Goal: Find contact information: Obtain details needed to contact an individual or organization

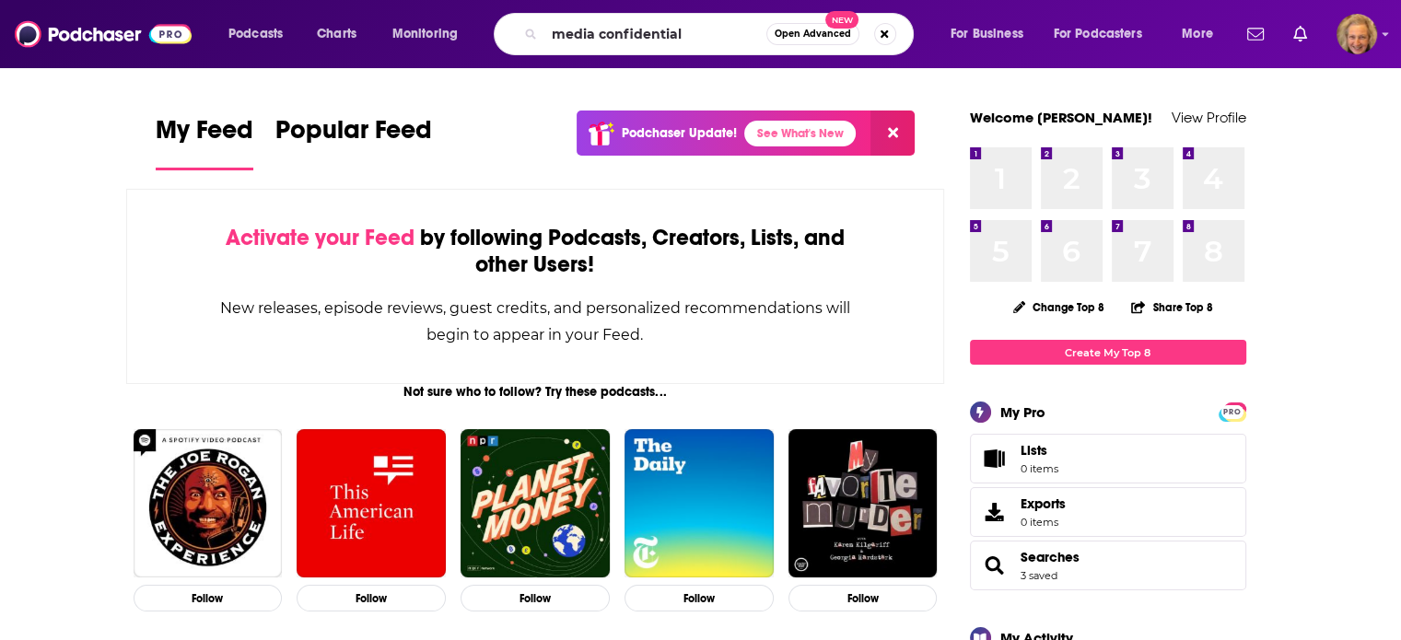
type input "media confidential"
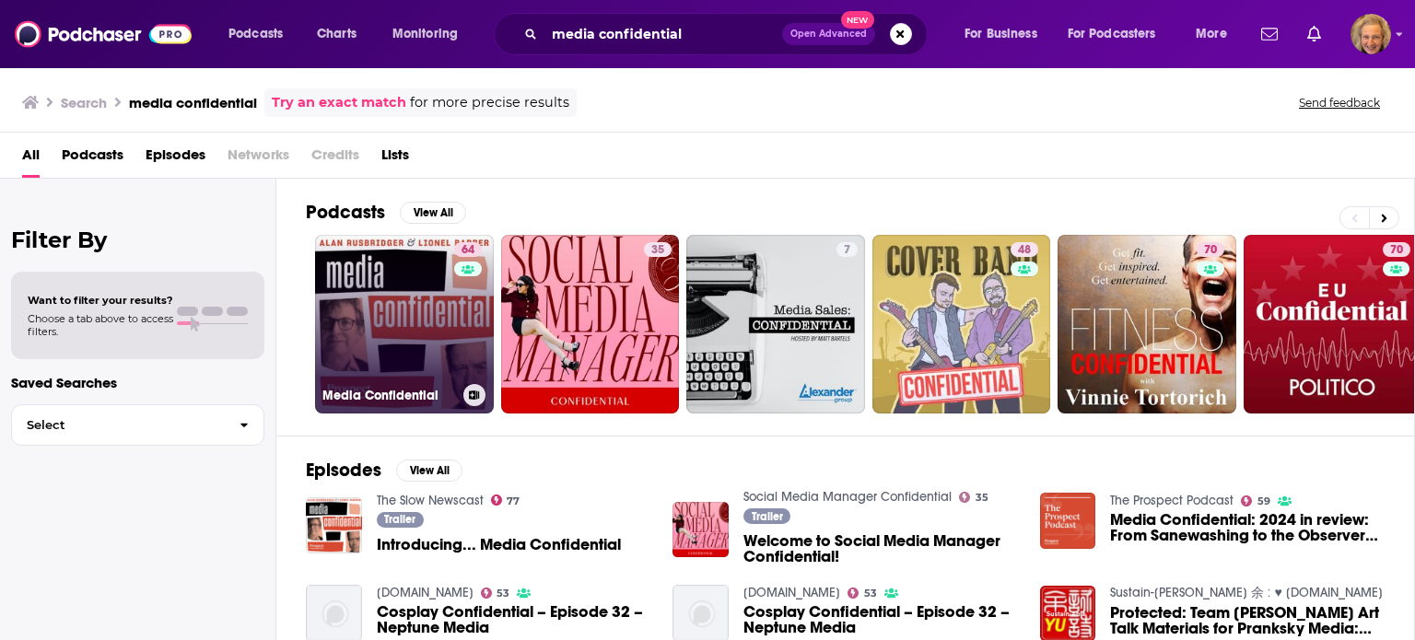
click at [394, 307] on link "64 Media Confidential" at bounding box center [404, 324] width 179 height 179
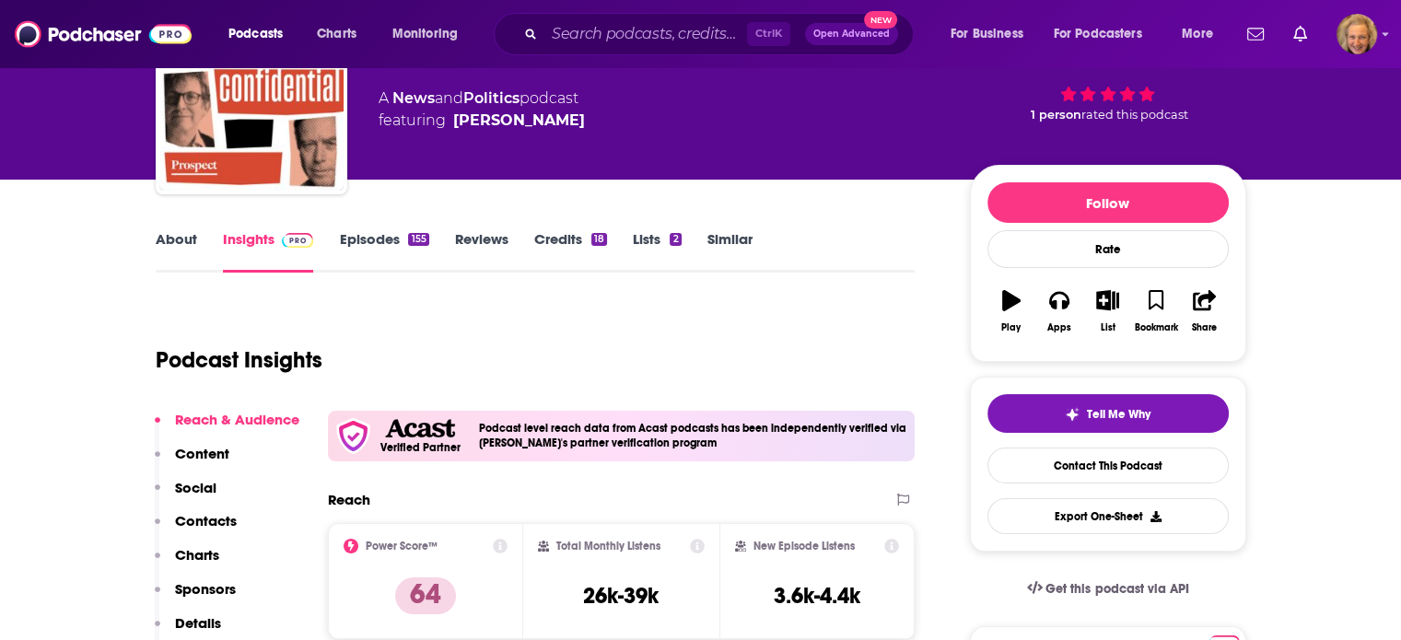
scroll to position [94, 0]
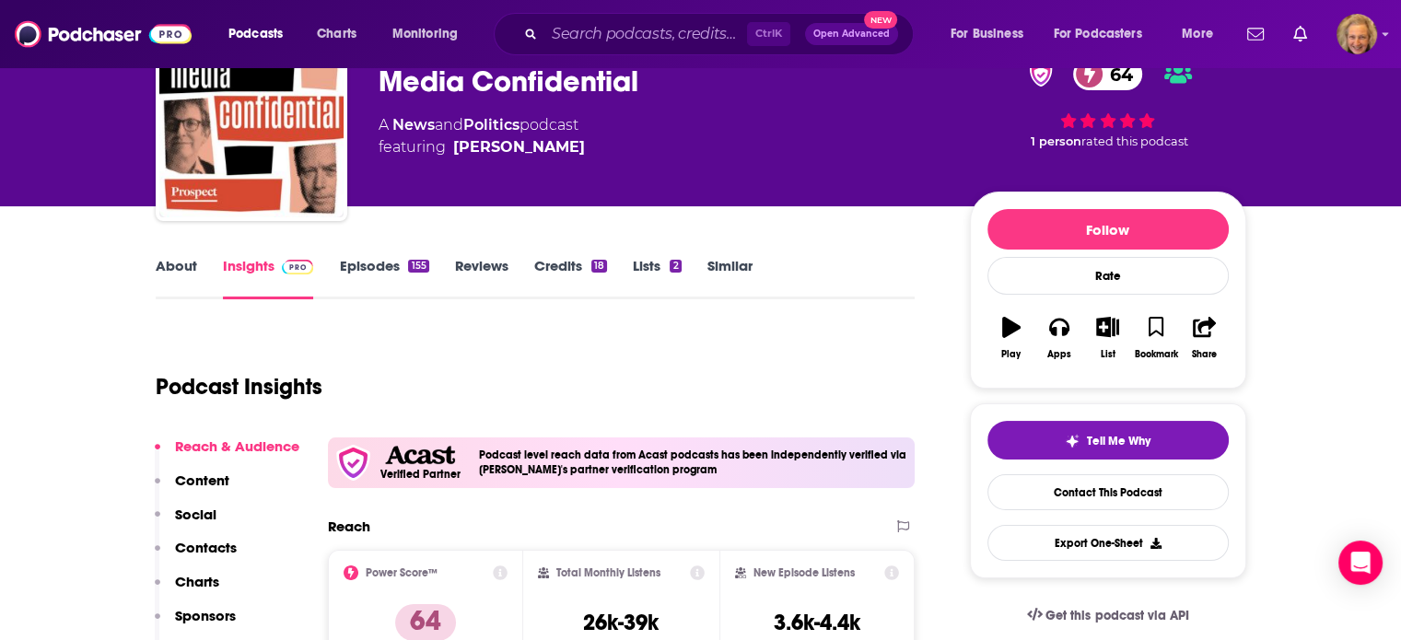
click at [170, 263] on link "About" at bounding box center [176, 278] width 41 height 42
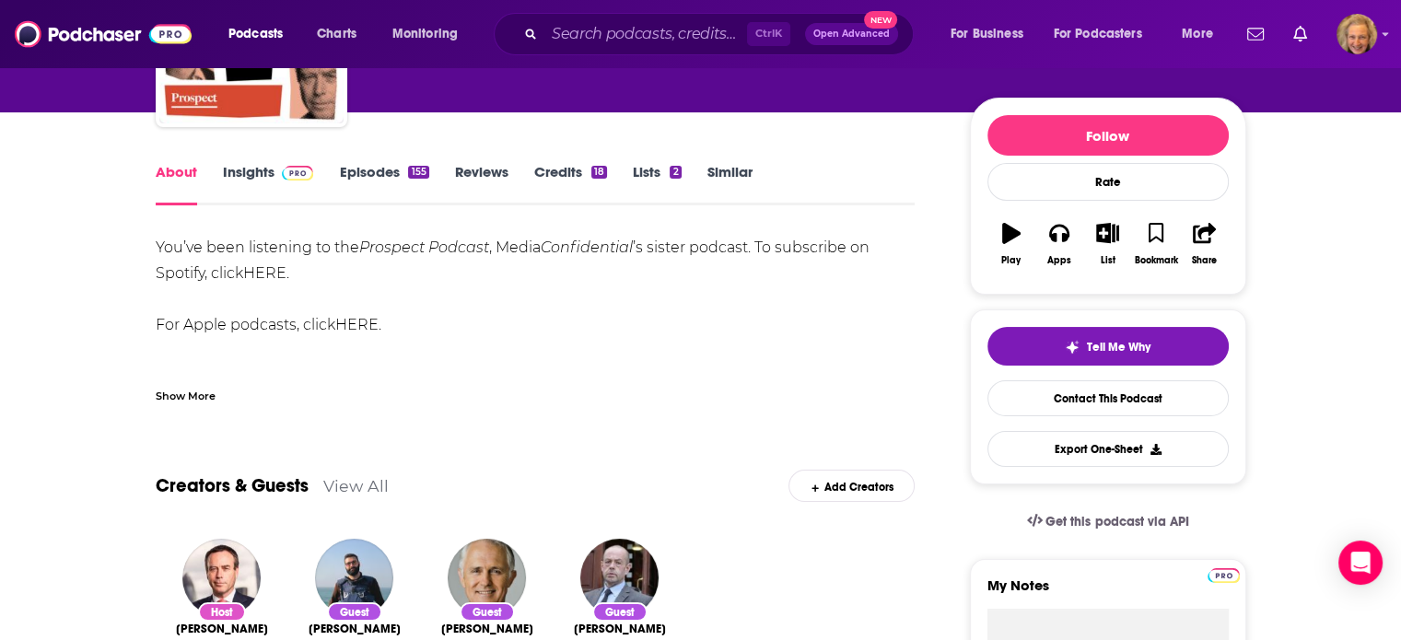
scroll to position [191, 0]
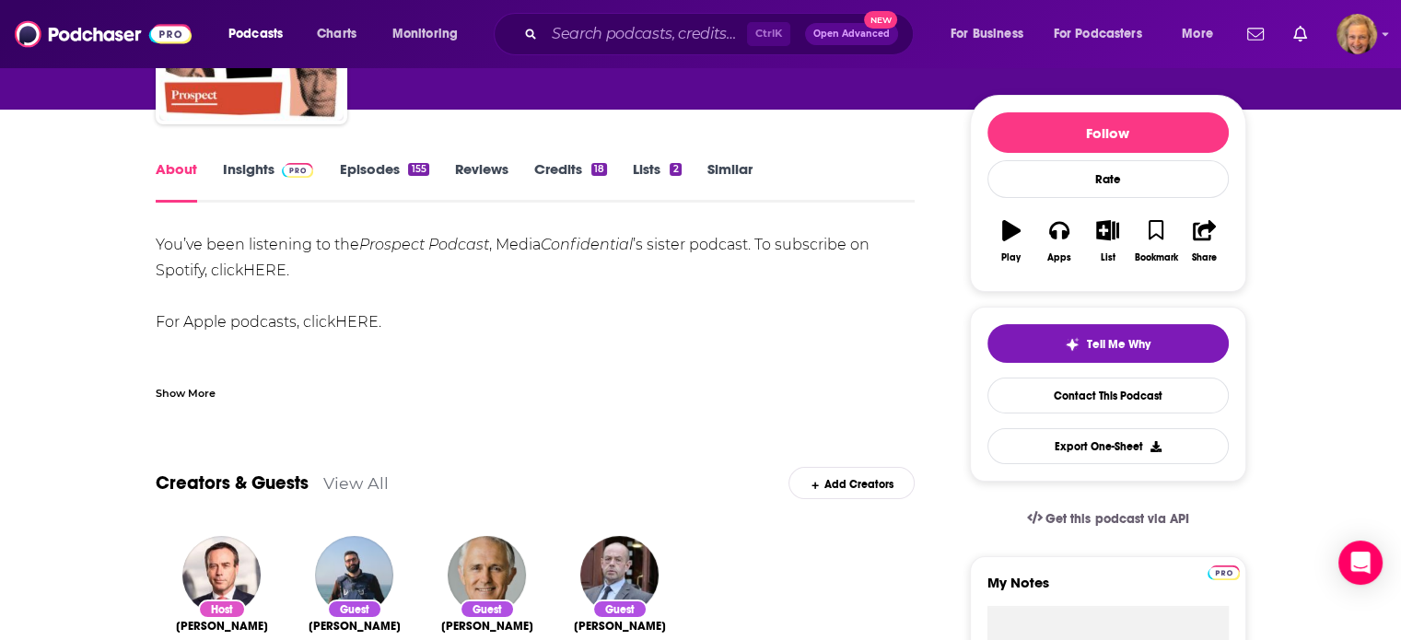
click at [200, 392] on div "Show More" at bounding box center [186, 392] width 60 height 18
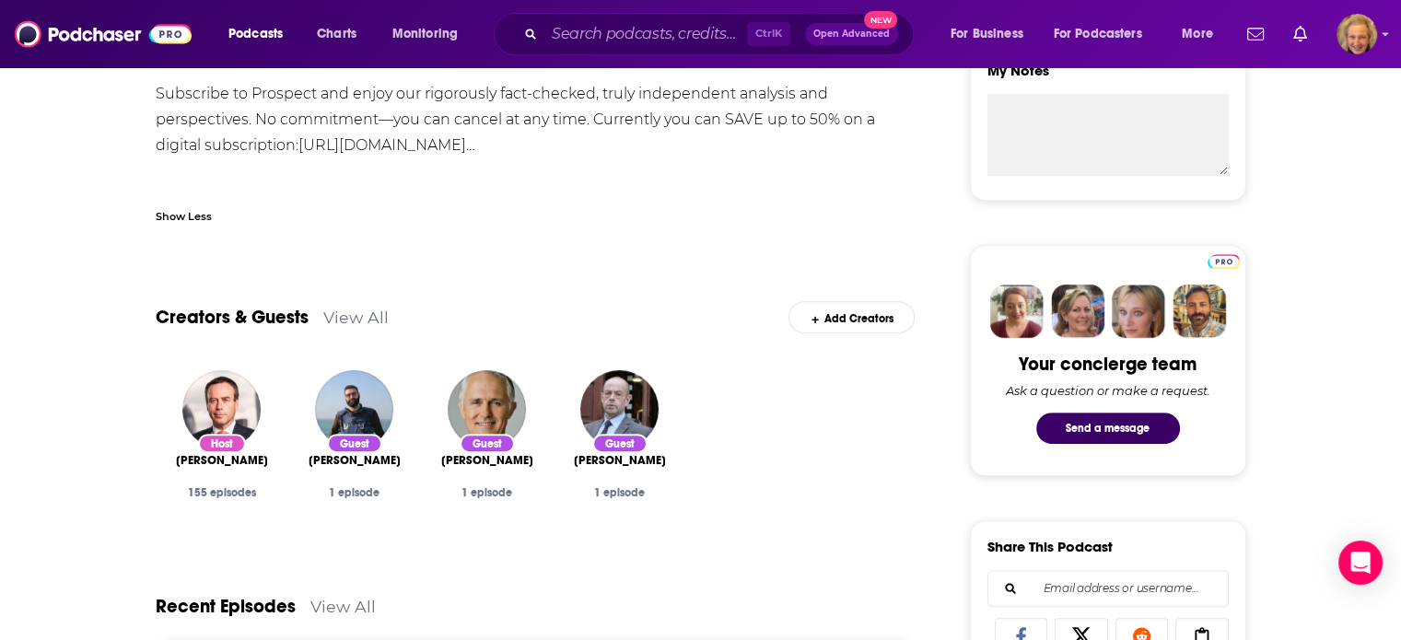
scroll to position [706, 0]
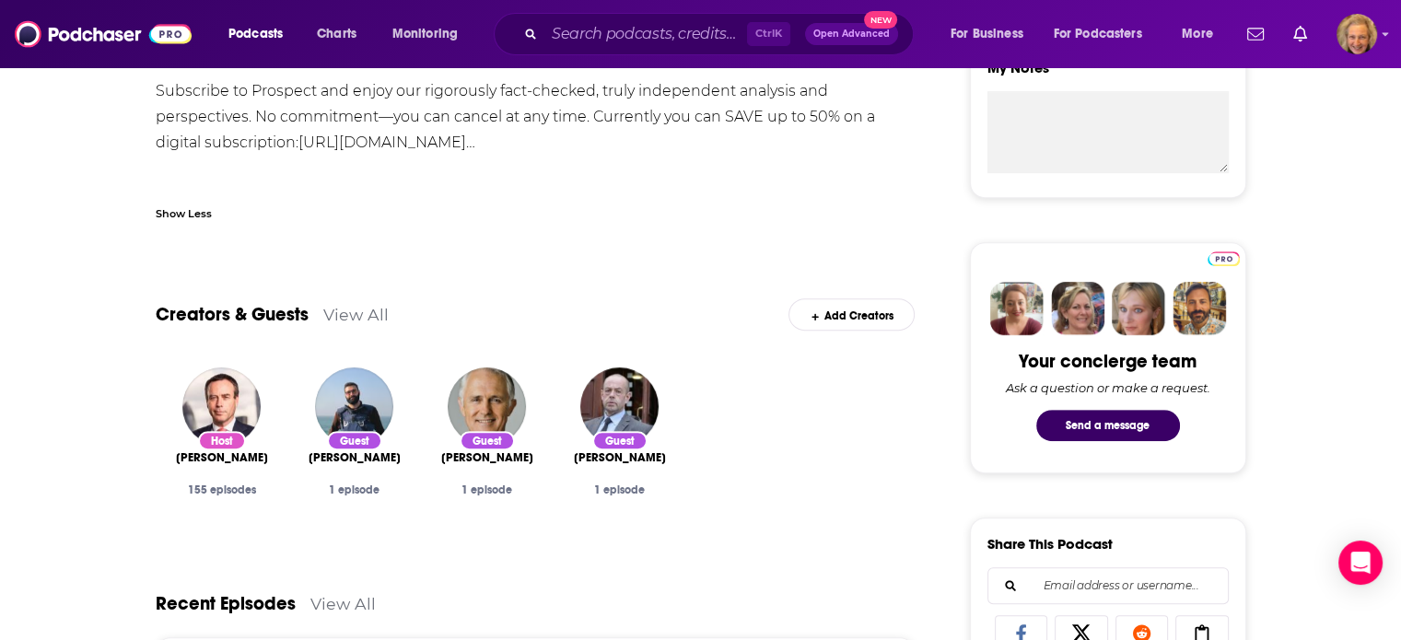
click at [364, 310] on link "View All" at bounding box center [355, 314] width 65 height 19
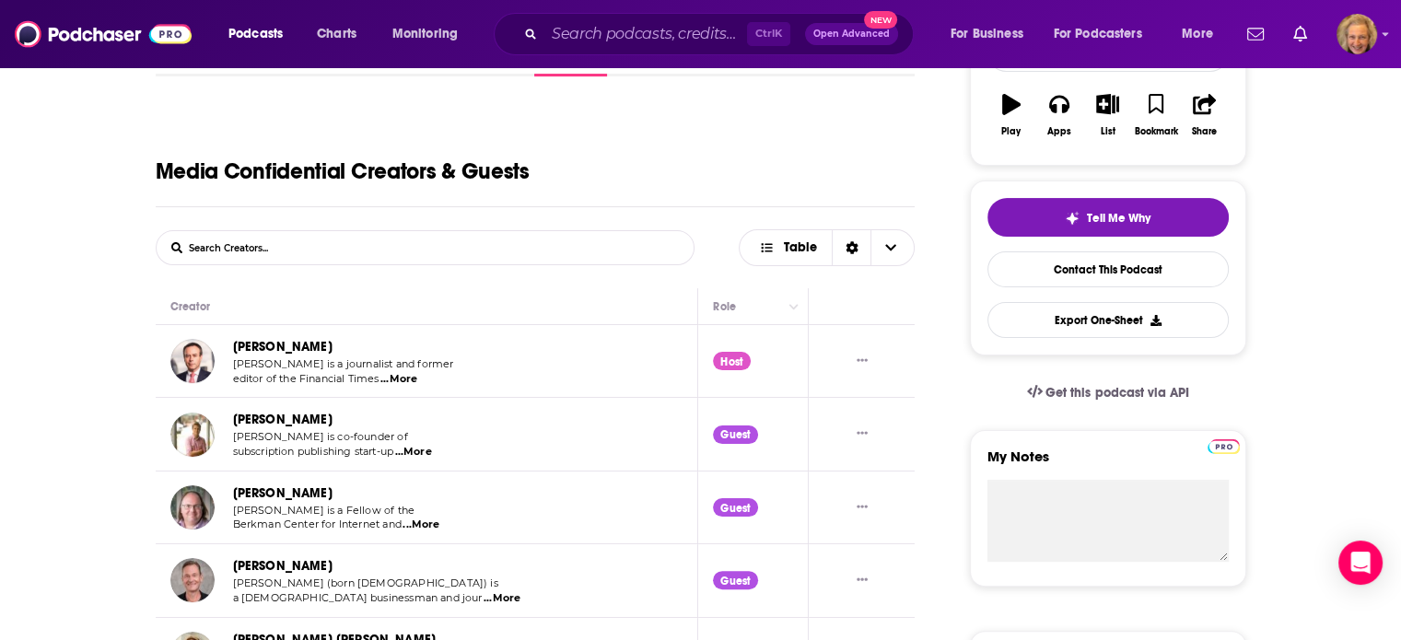
scroll to position [313, 0]
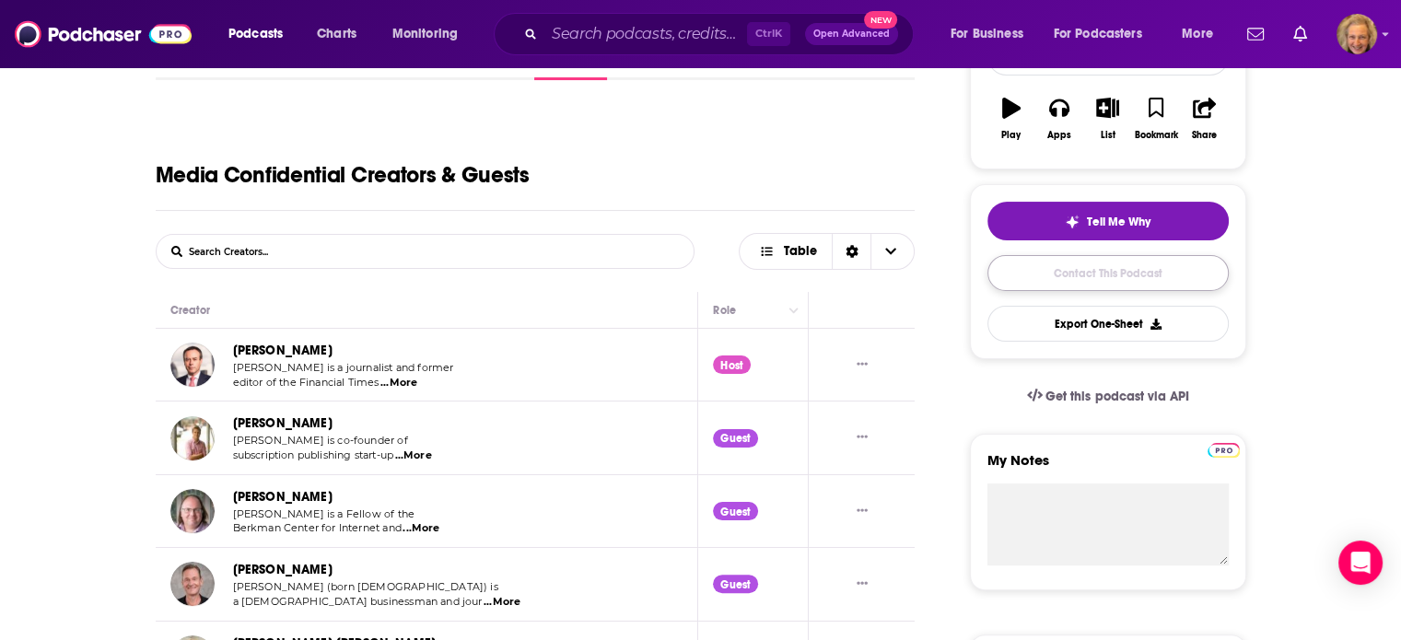
click at [1119, 268] on link "Contact This Podcast" at bounding box center [1108, 273] width 241 height 36
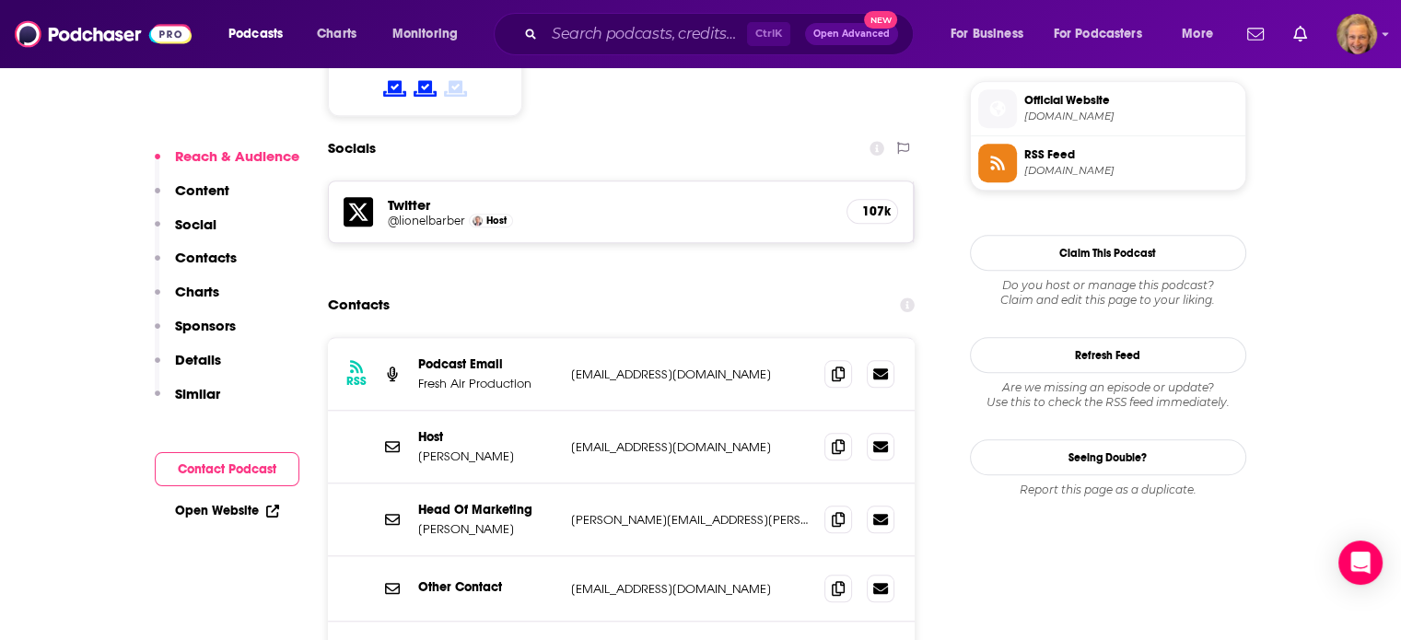
scroll to position [1639, 0]
